Goal: Information Seeking & Learning: Learn about a topic

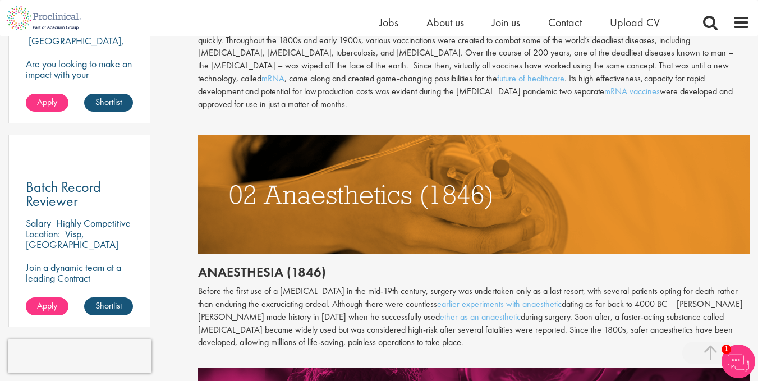
scroll to position [842, 0]
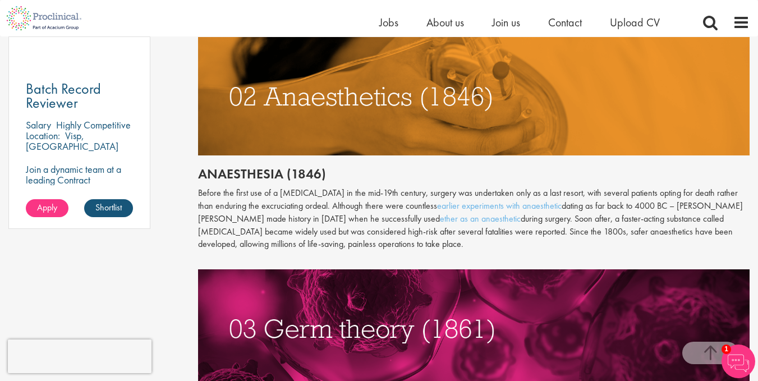
click at [665, 235] on p "Before the first use of a [MEDICAL_DATA] in the mid-19th century, surgery was u…" at bounding box center [474, 219] width 552 height 64
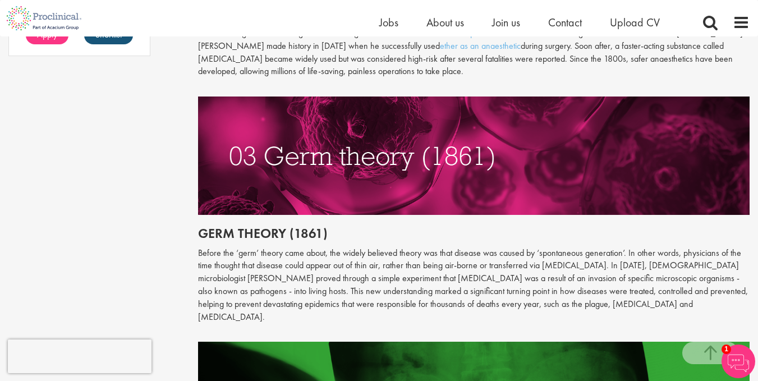
scroll to position [1066, 0]
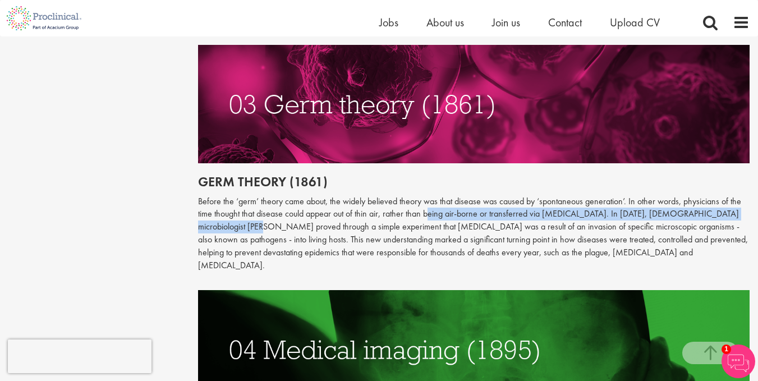
drag, startPoint x: 221, startPoint y: 215, endPoint x: 427, endPoint y: 207, distance: 206.7
click at [427, 207] on p "Before the ‘germ’ theory came about, the widely believed theory was that diseas…" at bounding box center [474, 233] width 552 height 77
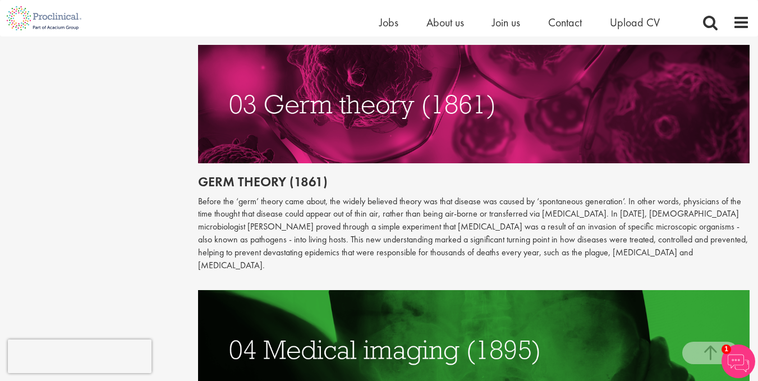
click at [253, 219] on p "Before the ‘germ’ theory came about, the widely believed theory was that diseas…" at bounding box center [474, 233] width 552 height 77
drag, startPoint x: 222, startPoint y: 214, endPoint x: 719, endPoint y: 201, distance: 497.5
click at [719, 201] on p "Before the ‘germ’ theory came about, the widely believed theory was that diseas…" at bounding box center [474, 233] width 552 height 77
copy p "[PERSON_NAME]"
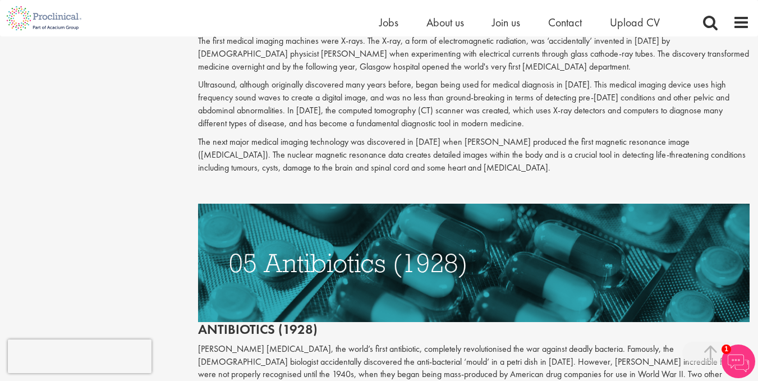
scroll to position [1317, 0]
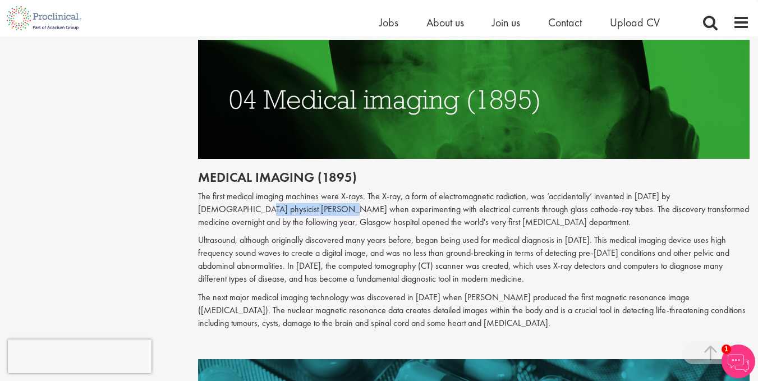
drag, startPoint x: 198, startPoint y: 183, endPoint x: 286, endPoint y: 186, distance: 88.2
click at [286, 190] on p "The first medical imaging machines were X-rays. The X-ray, a form of electromag…" at bounding box center [474, 209] width 552 height 39
copy p "[PERSON_NAME]"
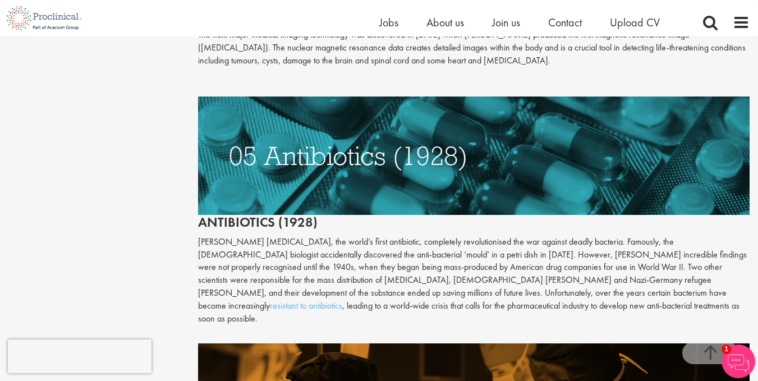
scroll to position [1597, 0]
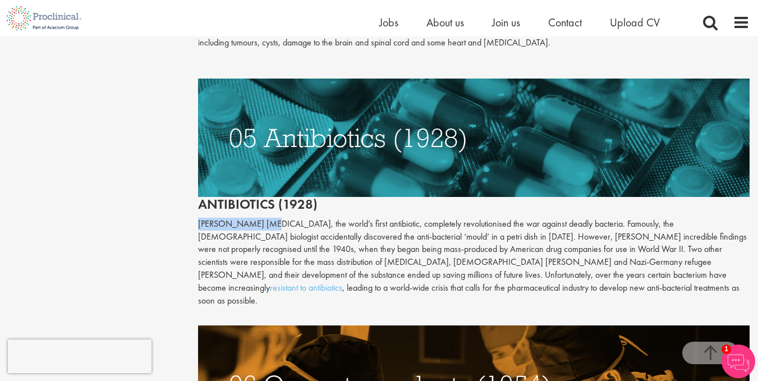
drag, startPoint x: 196, startPoint y: 198, endPoint x: 262, endPoint y: 199, distance: 65.7
click at [262, 199] on div "The top 10 medical advances in history Author: [PERSON_NAME] Posting date: [DAT…" at bounding box center [474, 79] width 569 height 3102
copy p "[PERSON_NAME]"
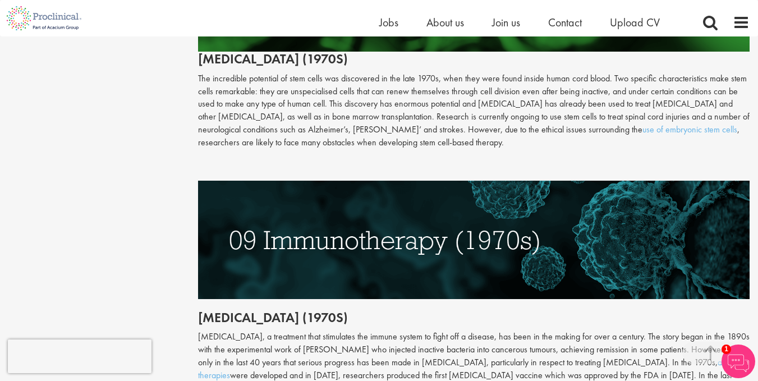
scroll to position [2495, 0]
